Goal: Transaction & Acquisition: Purchase product/service

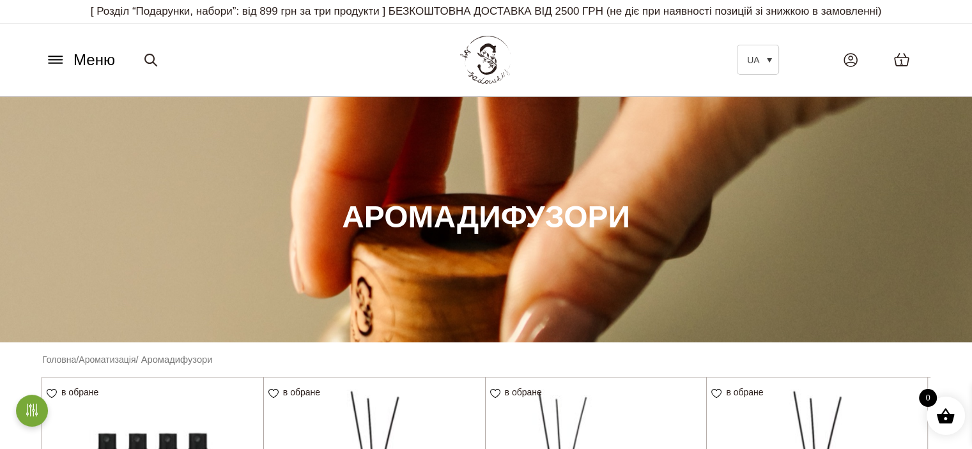
click at [60, 56] on icon at bounding box center [55, 56] width 13 height 0
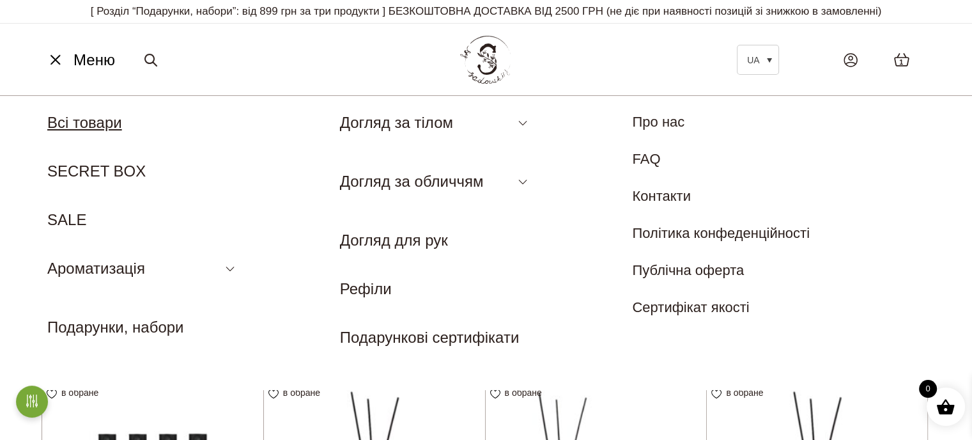
click at [77, 121] on link "Всі товари" at bounding box center [84, 122] width 75 height 17
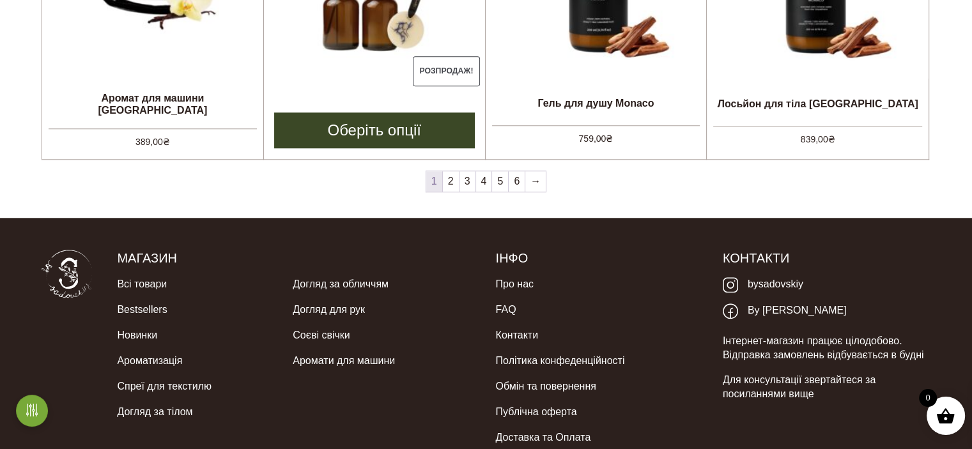
scroll to position [1279, 0]
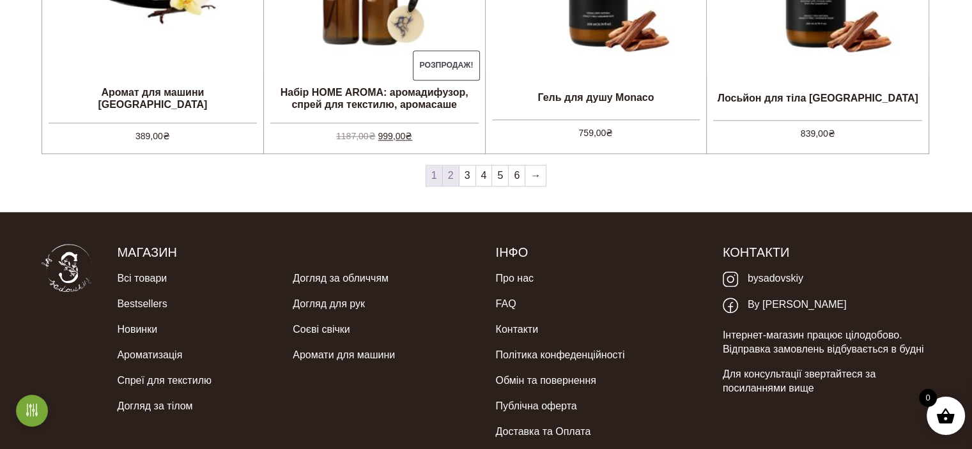
click at [449, 174] on link "2" at bounding box center [451, 176] width 16 height 20
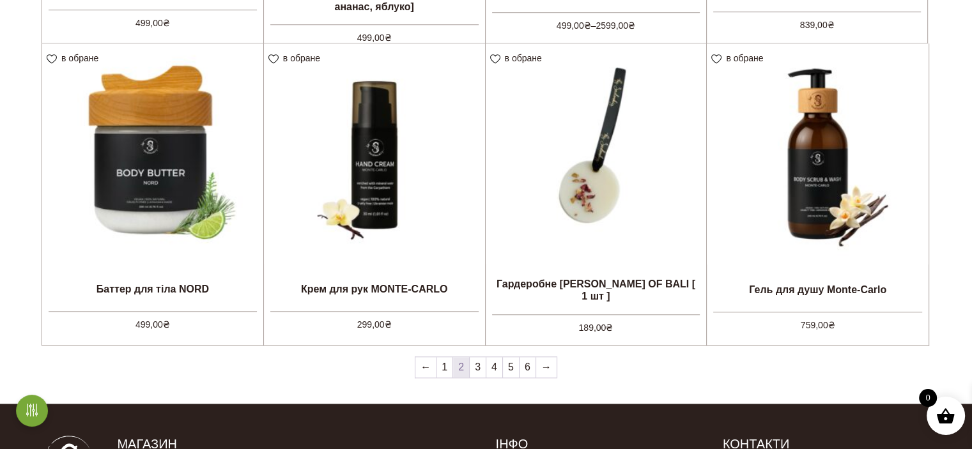
scroll to position [1343, 0]
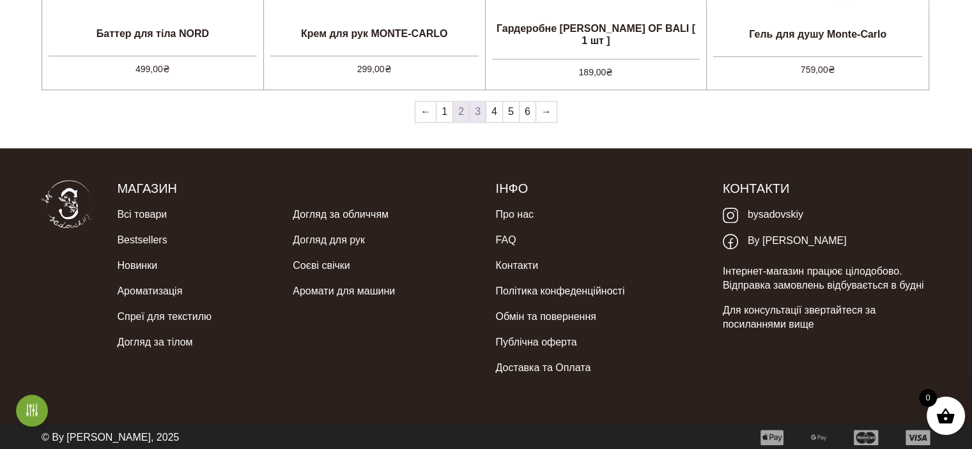
click at [476, 112] on link "3" at bounding box center [478, 112] width 16 height 20
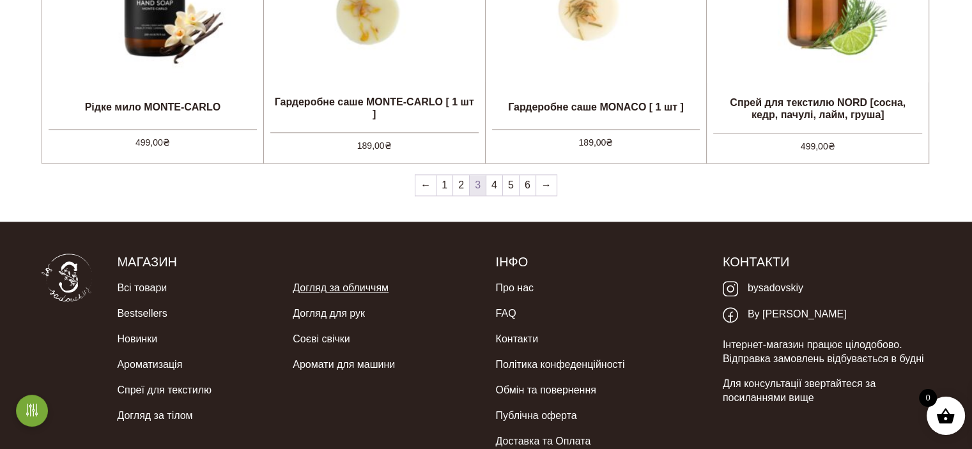
scroll to position [1279, 0]
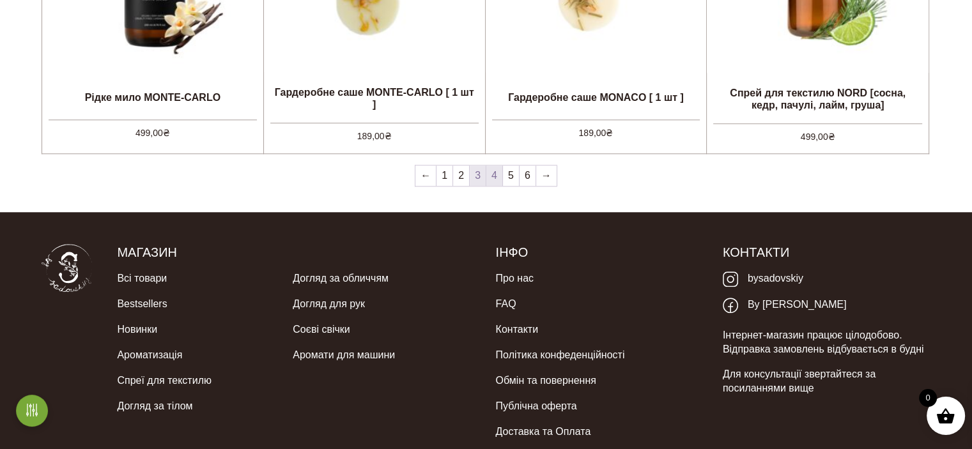
click at [494, 175] on link "4" at bounding box center [495, 176] width 16 height 20
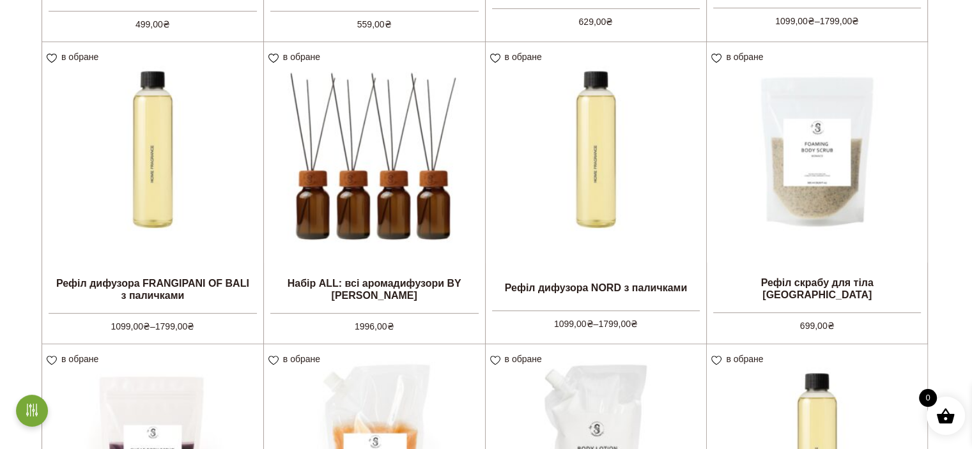
scroll to position [511, 0]
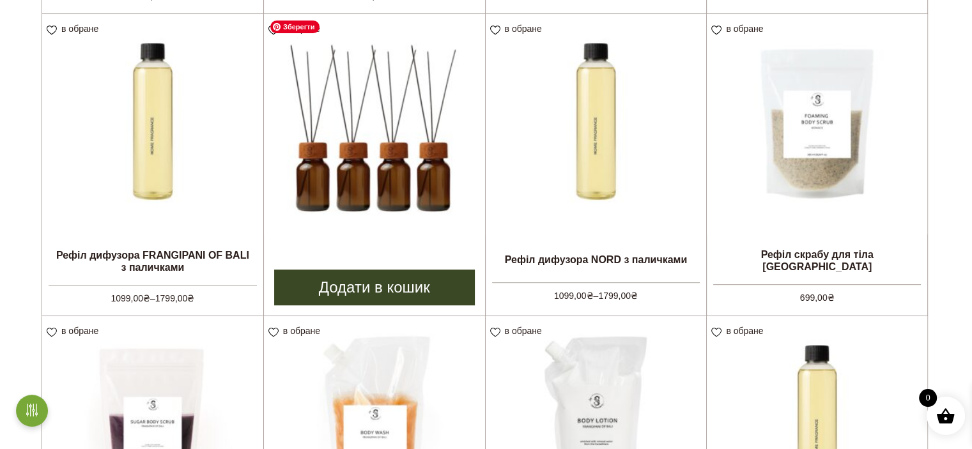
click at [341, 196] on img at bounding box center [374, 124] width 221 height 221
